Goal: Check status

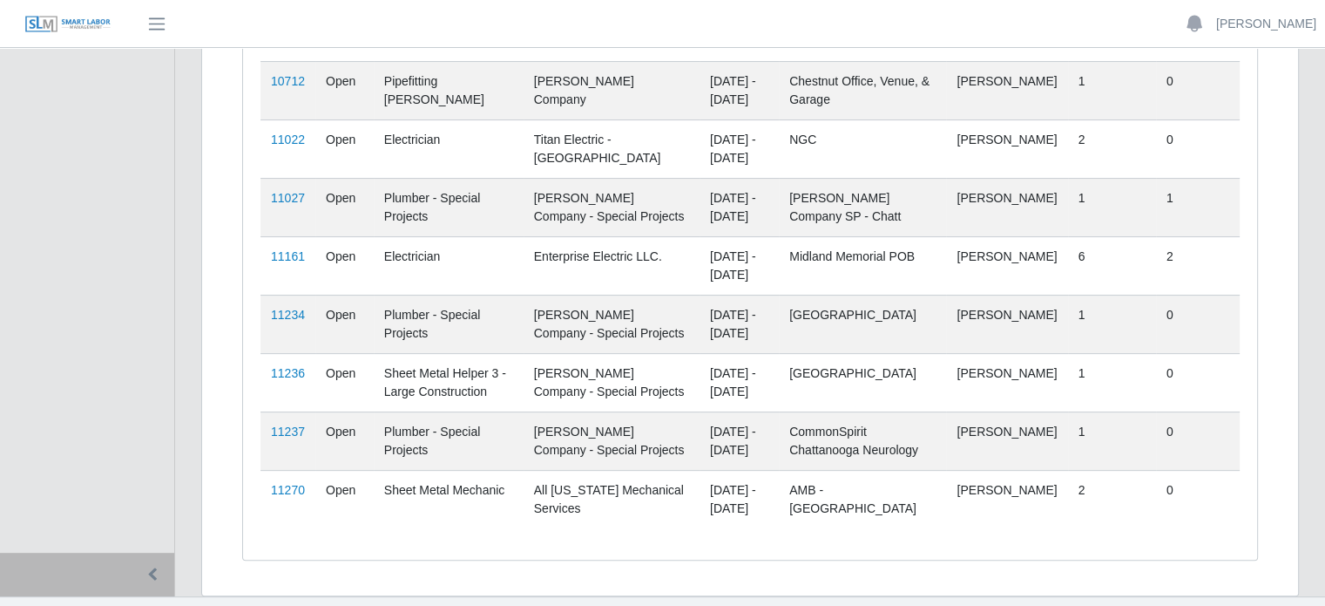
scroll to position [464, 0]
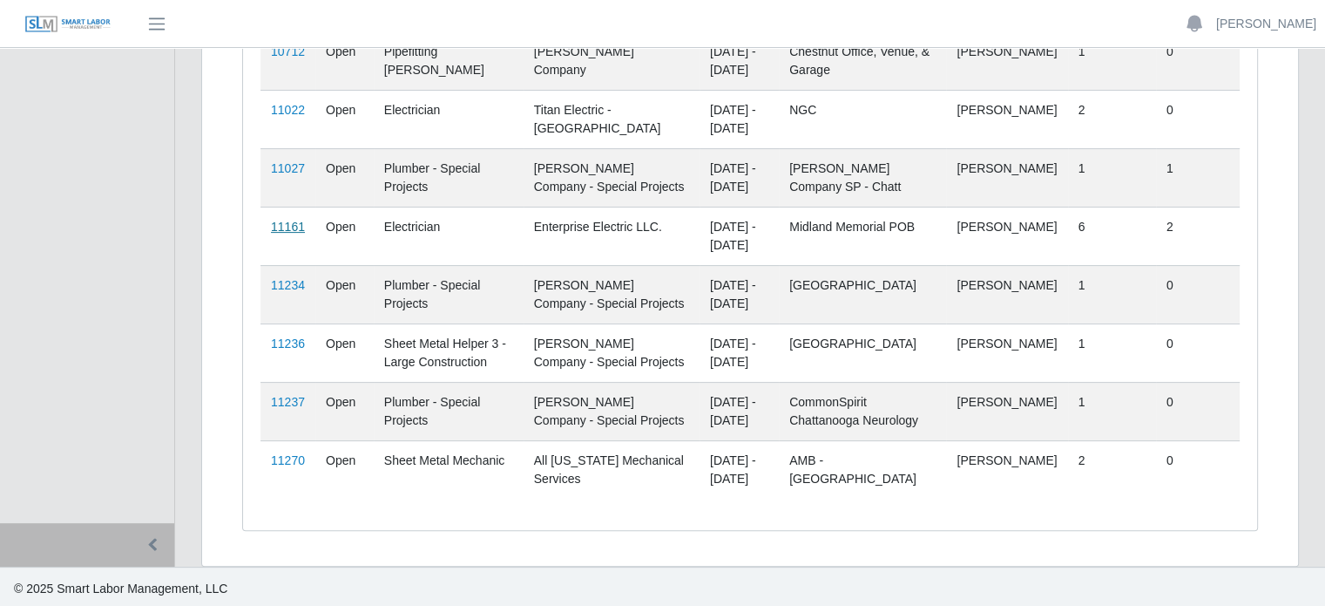
click at [293, 223] on link "11161" at bounding box center [288, 227] width 34 height 14
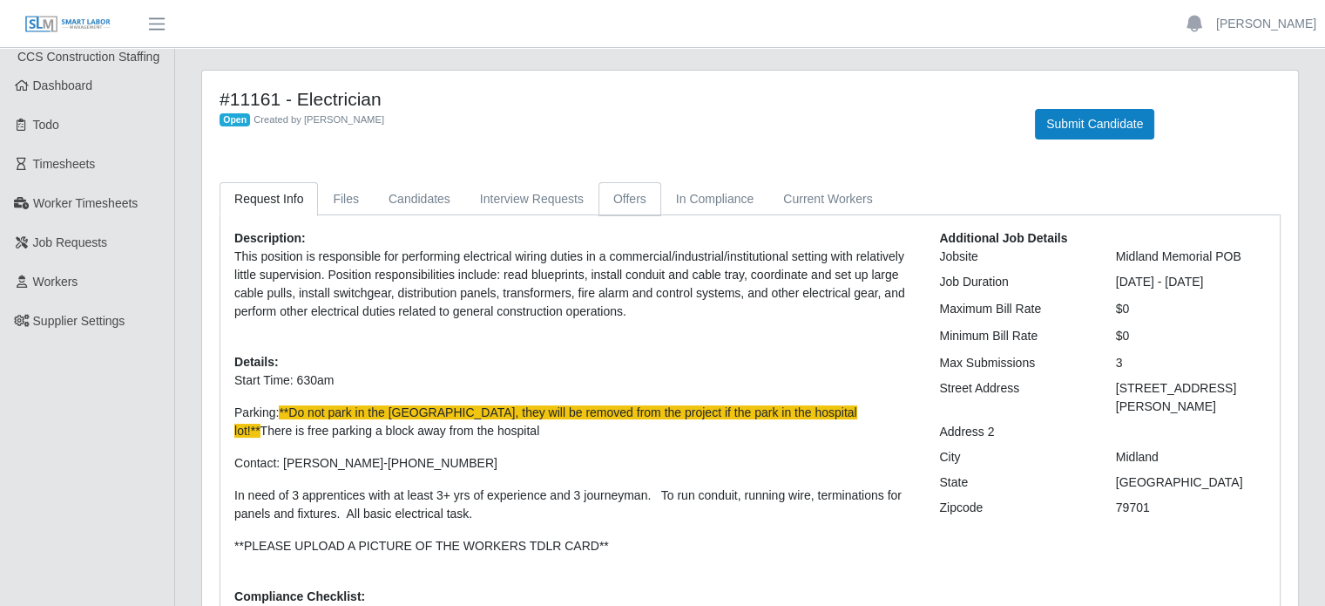
click at [613, 191] on link "Offers" at bounding box center [630, 199] width 63 height 34
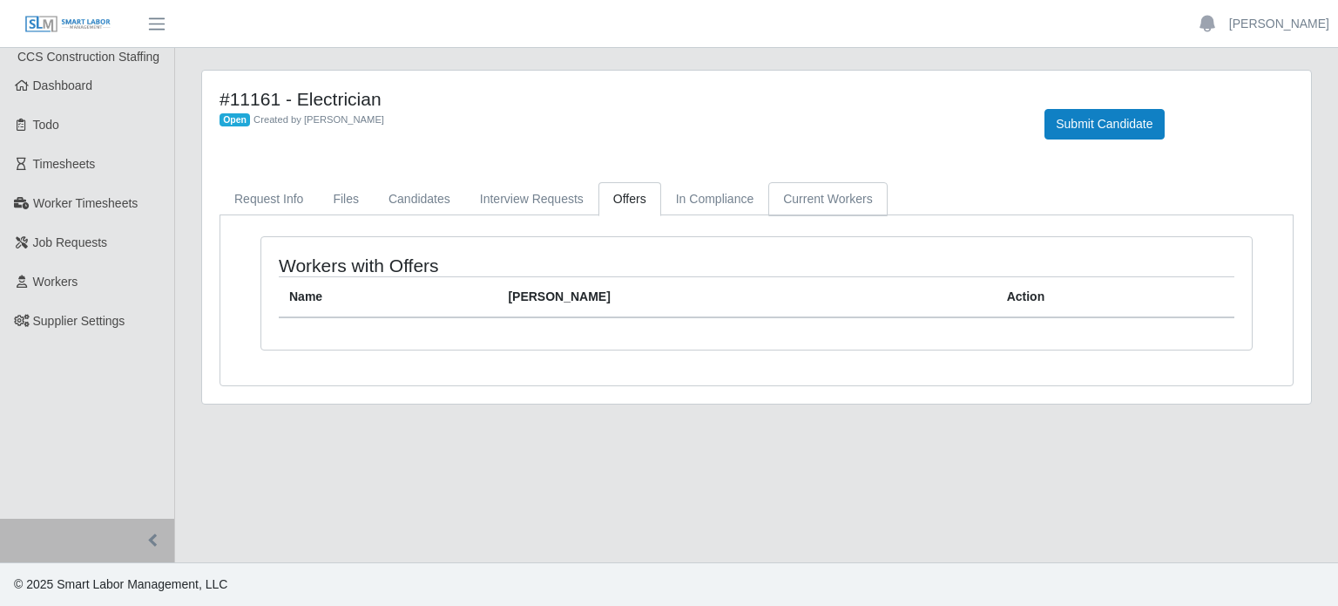
click at [831, 205] on link "Current Workers" at bounding box center [827, 199] width 118 height 34
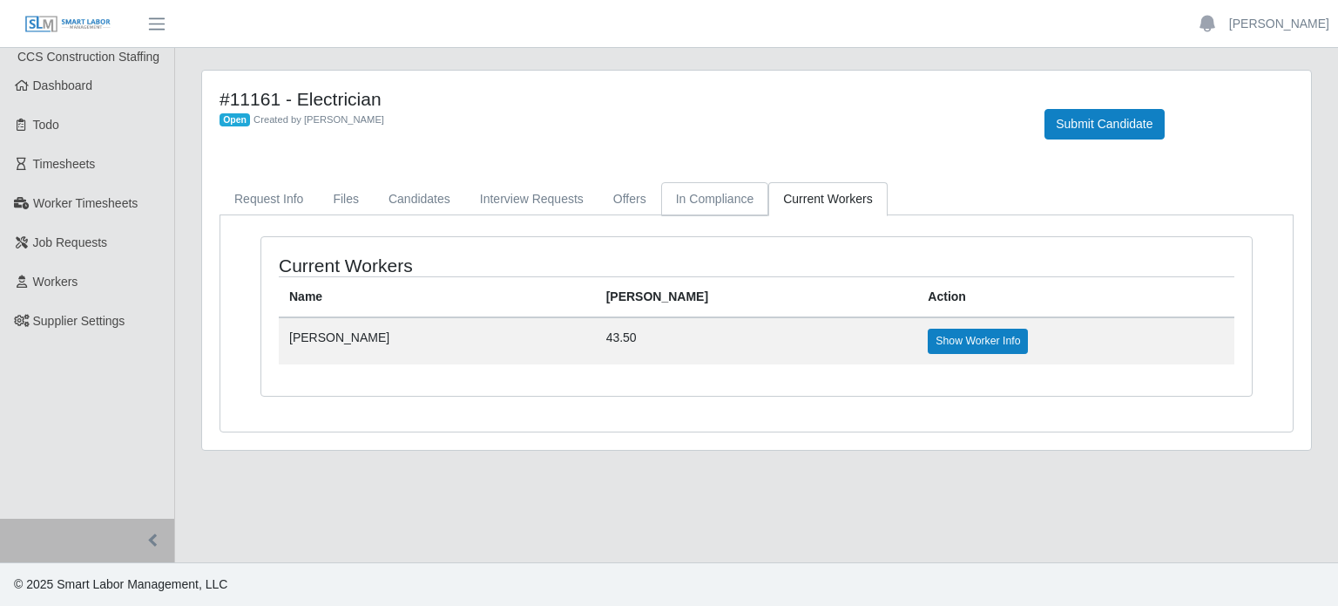
click at [728, 199] on link "In Compliance" at bounding box center [715, 199] width 108 height 34
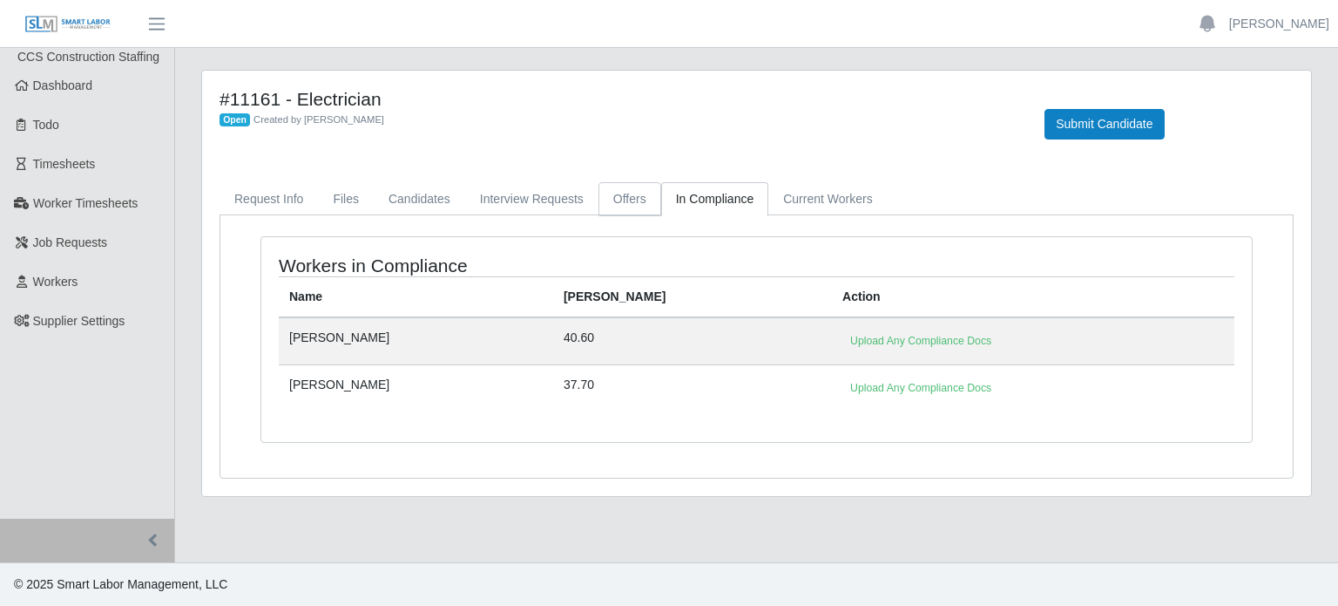
click at [607, 201] on link "Offers" at bounding box center [630, 199] width 63 height 34
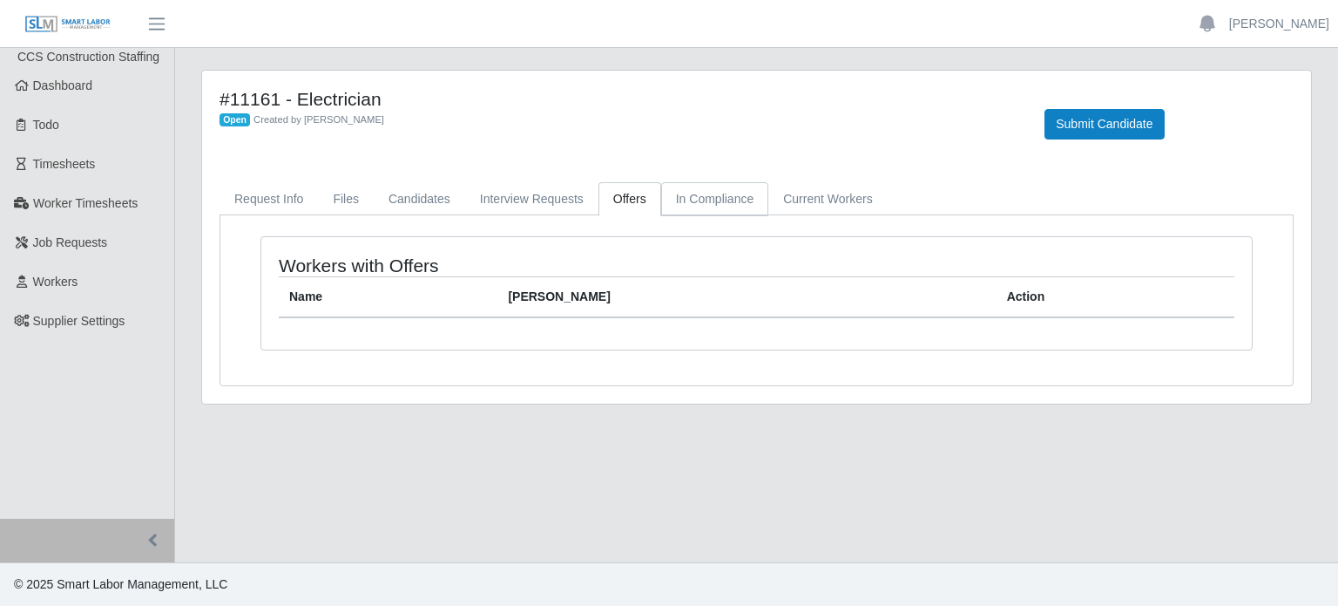
click at [709, 197] on link "In Compliance" at bounding box center [715, 199] width 108 height 34
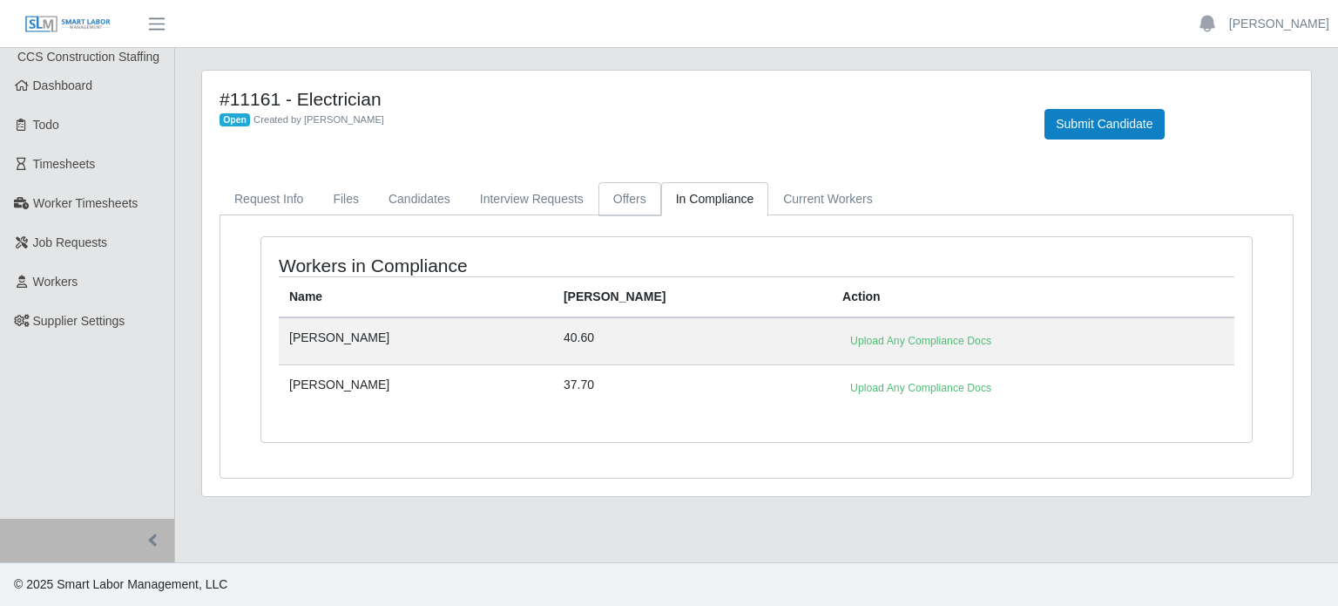
click at [612, 206] on link "Offers" at bounding box center [630, 199] width 63 height 34
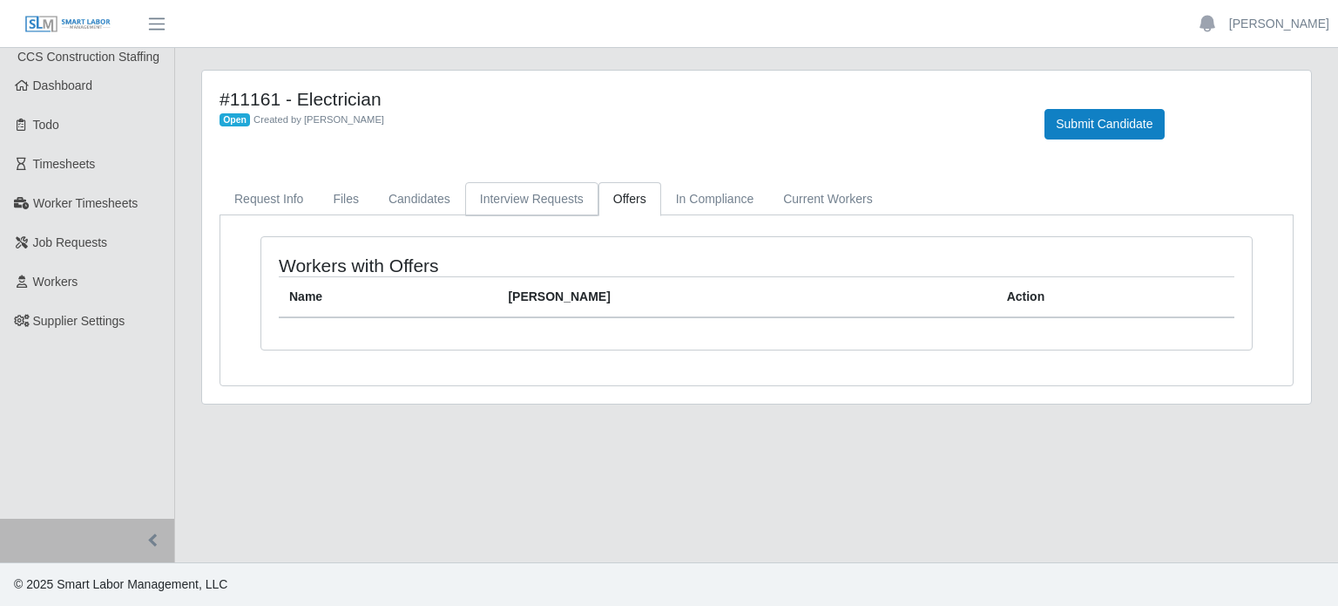
click at [524, 211] on link "Interview Requests" at bounding box center [531, 199] width 133 height 34
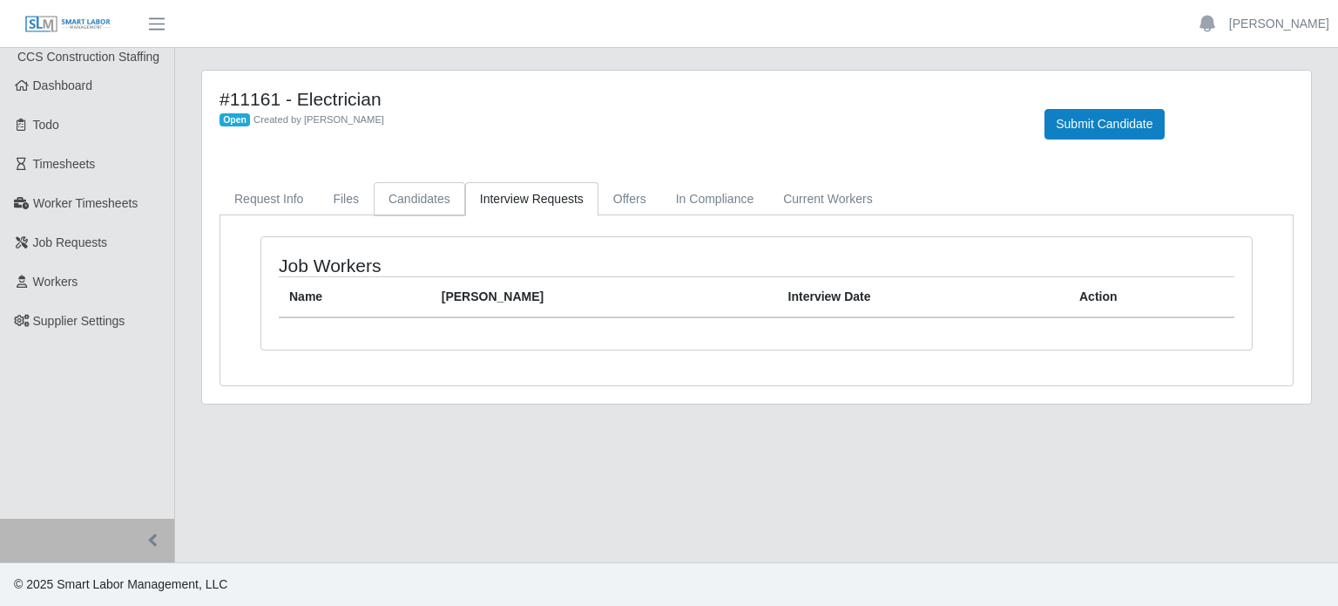
click at [397, 201] on link "Candidates" at bounding box center [419, 199] width 91 height 34
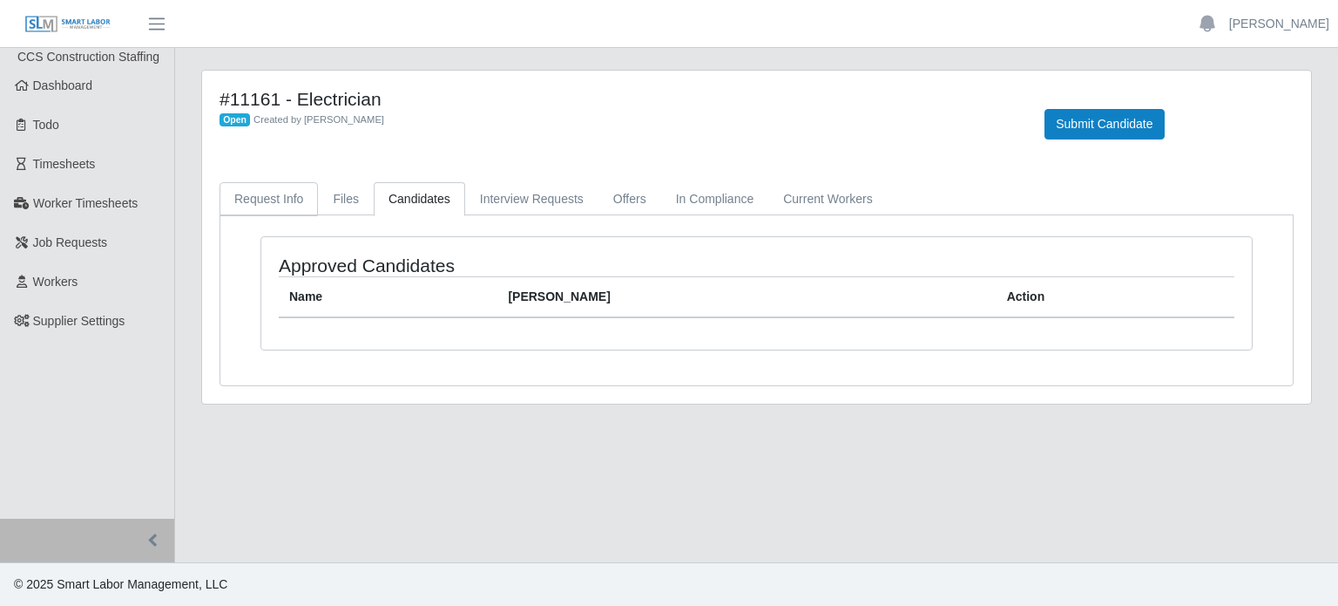
click at [253, 205] on link "Request Info" at bounding box center [269, 199] width 98 height 34
